Goal: Information Seeking & Learning: Learn about a topic

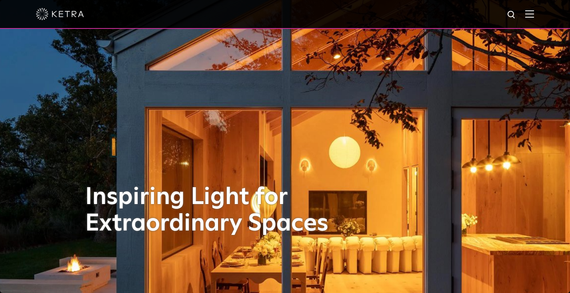
click at [533, 12] on img at bounding box center [530, 14] width 9 height 8
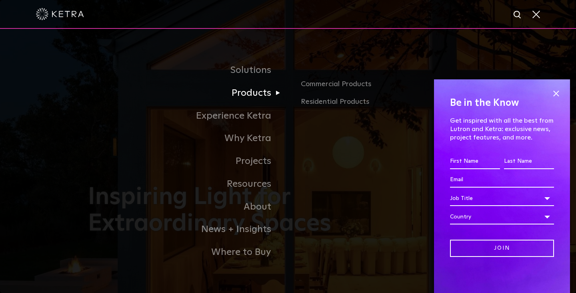
click at [248, 98] on link "Products" at bounding box center [188, 93] width 200 height 23
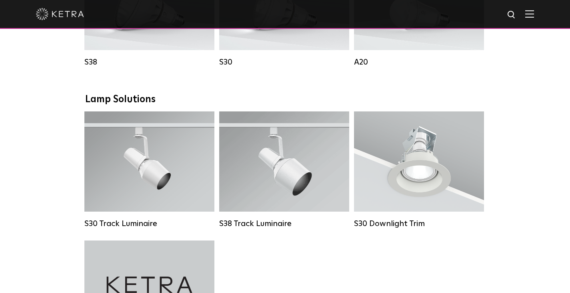
scroll to position [480, 0]
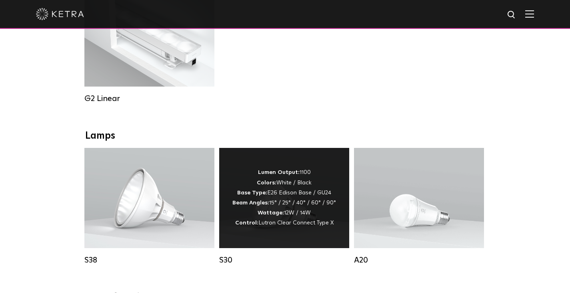
click at [263, 185] on strong "Colors:" at bounding box center [267, 183] width 20 height 6
